Goal: Task Accomplishment & Management: Manage account settings

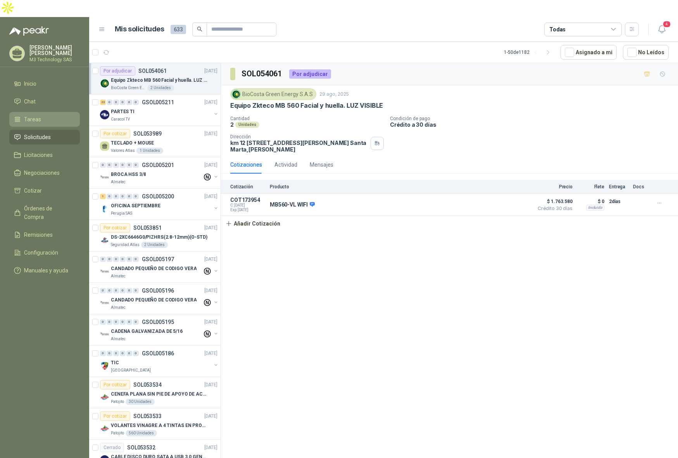
click at [34, 115] on span "Tareas" at bounding box center [32, 119] width 17 height 9
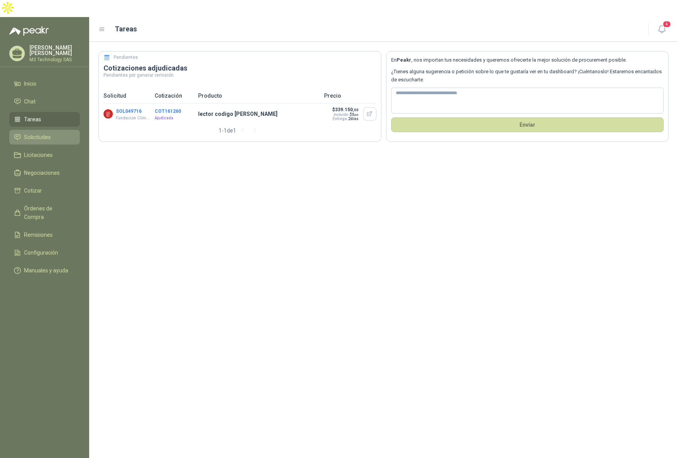
click at [39, 133] on span "Solicitudes" at bounding box center [37, 137] width 27 height 9
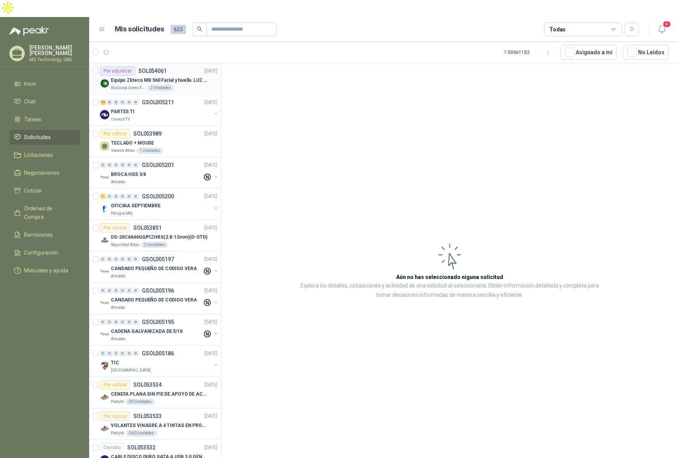
click at [186, 85] on div "BioCosta Green Energy S.A.S 2 Unidades" at bounding box center [164, 88] width 107 height 6
